Goal: Navigation & Orientation: Find specific page/section

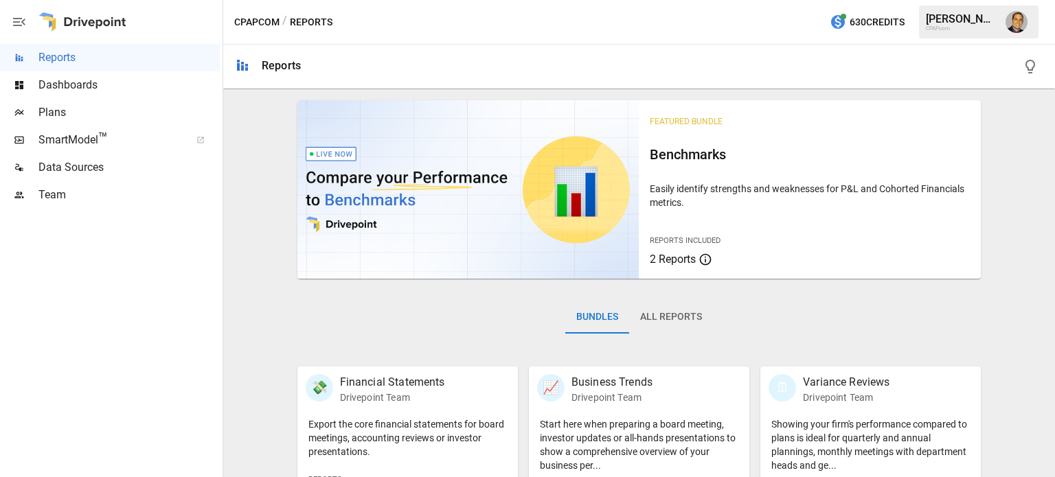
click at [34, 102] on div "Plans" at bounding box center [110, 112] width 220 height 27
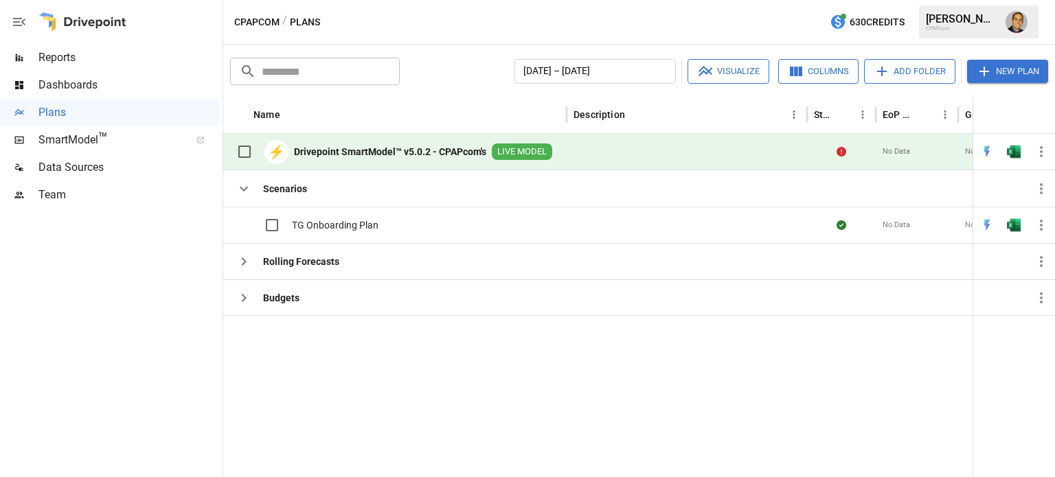
click at [365, 144] on div "⚡ Drivepoint SmartModel™ v5.0.2 - CPAPcom's LIVE MODEL" at bounding box center [391, 151] width 322 height 29
click at [373, 152] on b "Drivepoint SmartModel™ v5.0.2 - CPAPcom's" at bounding box center [390, 152] width 192 height 14
click at [318, 150] on b "Drivepoint SmartModel™ v5.0.2 - CPAPcom's" at bounding box center [390, 152] width 192 height 14
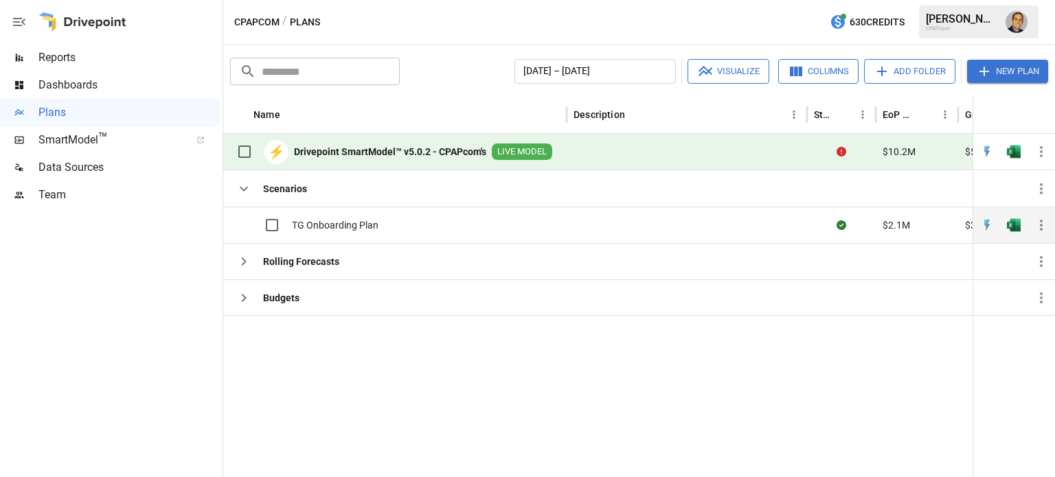
click at [317, 225] on span "TG Onboarding Plan" at bounding box center [335, 225] width 87 height 14
click at [385, 148] on b "Drivepoint SmartModel™ v5.0.2 - CPAPcom's" at bounding box center [390, 152] width 192 height 14
click at [342, 150] on b "Drivepoint SmartModel™ v5.0.2 - CPAPcom's" at bounding box center [390, 152] width 192 height 14
click at [358, 150] on b "Drivepoint SmartModel™ v5.0.2 - CPAPcom's" at bounding box center [390, 152] width 192 height 14
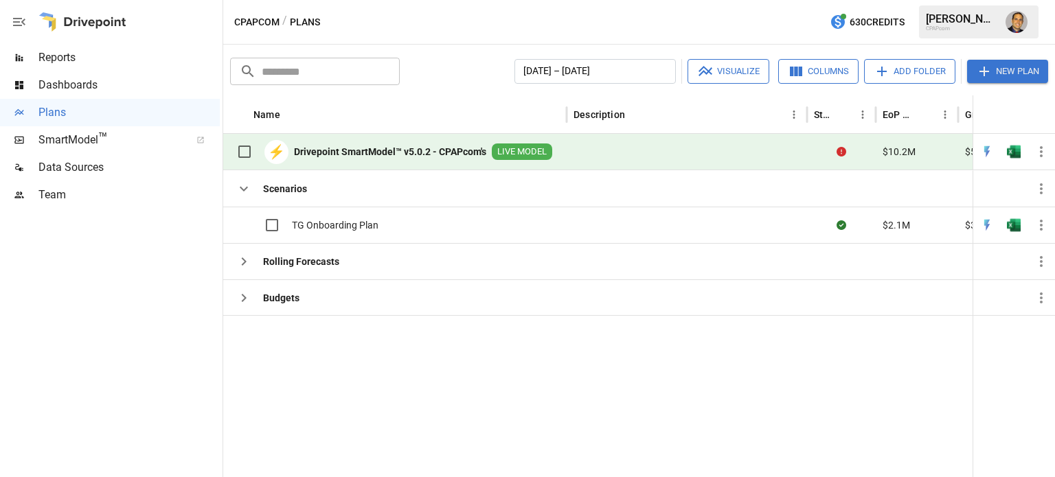
click at [468, 146] on b "Drivepoint SmartModel™ v5.0.2 - CPAPcom's" at bounding box center [390, 152] width 192 height 14
